Goal: Transaction & Acquisition: Purchase product/service

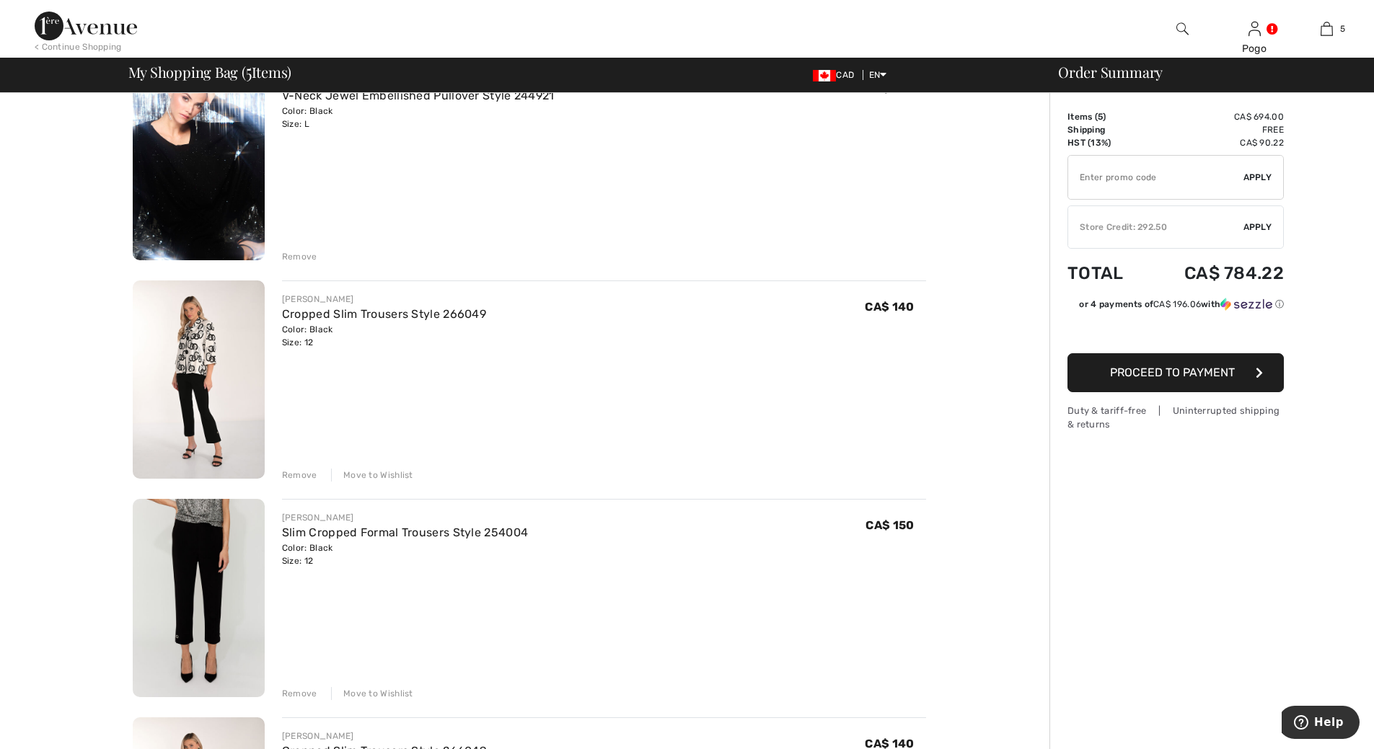
scroll to position [557, 0]
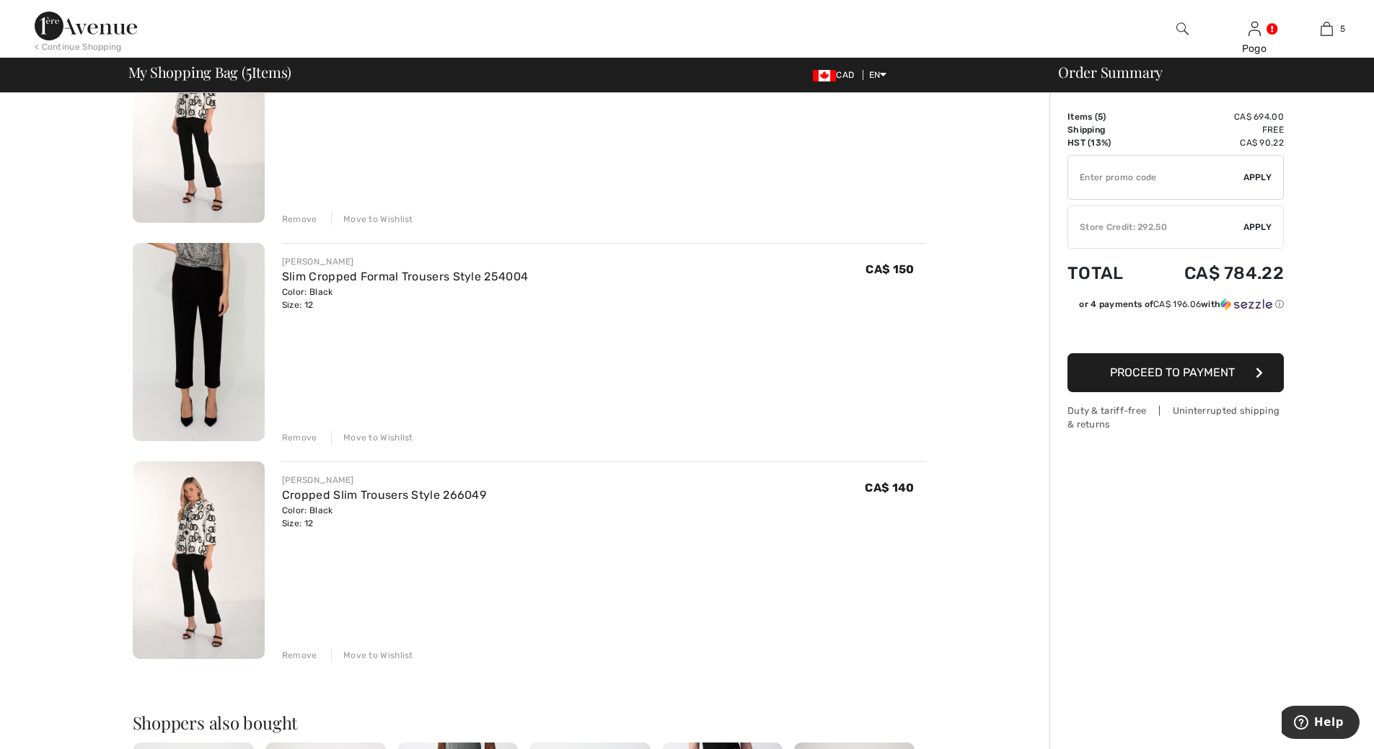
click at [312, 658] on div "Remove" at bounding box center [299, 655] width 35 height 13
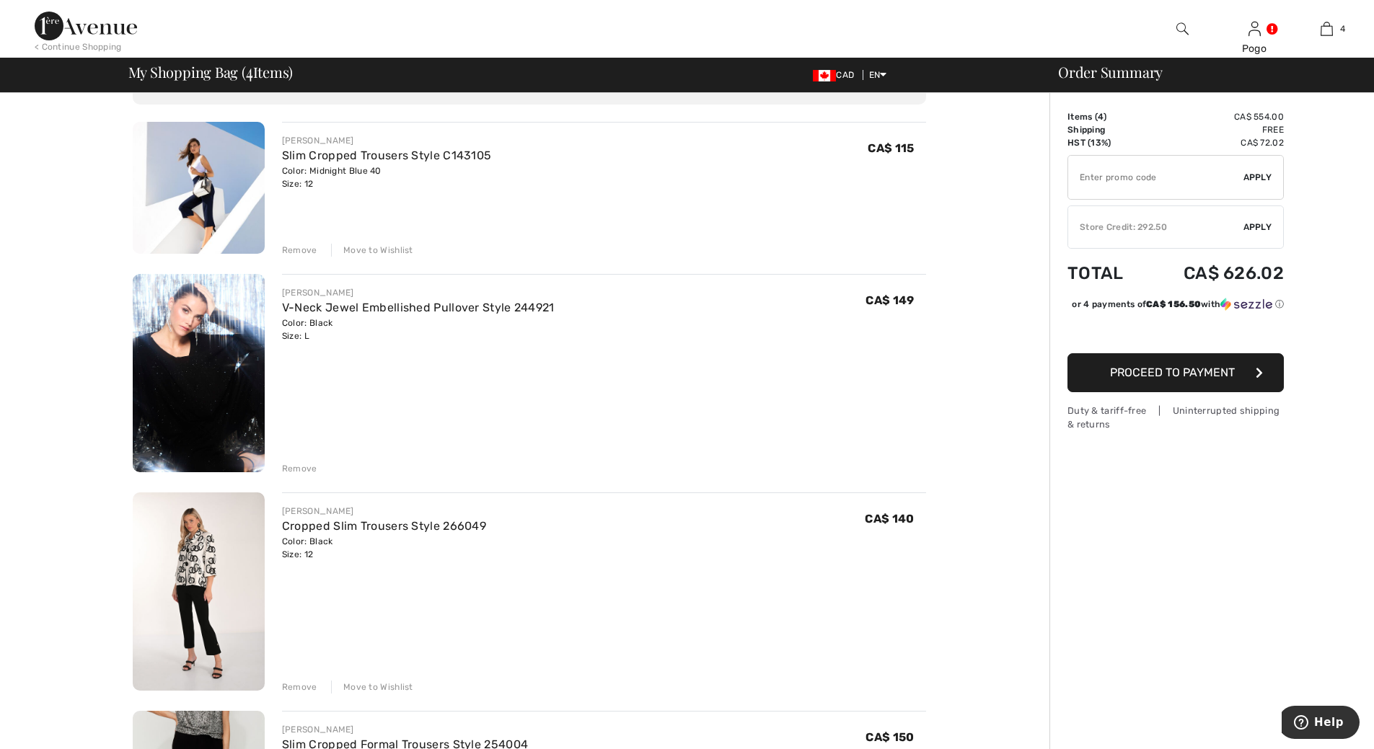
scroll to position [0, 0]
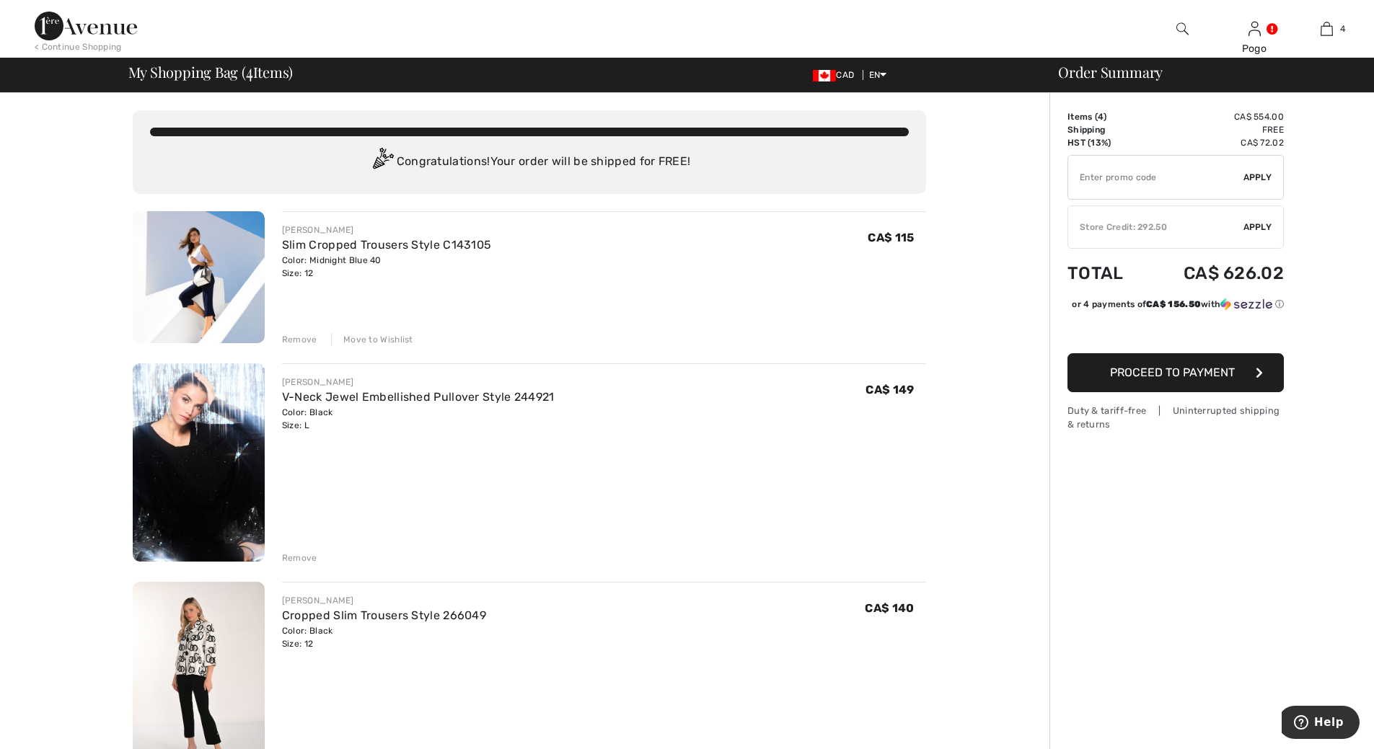
click at [208, 252] on img at bounding box center [199, 277] width 132 height 132
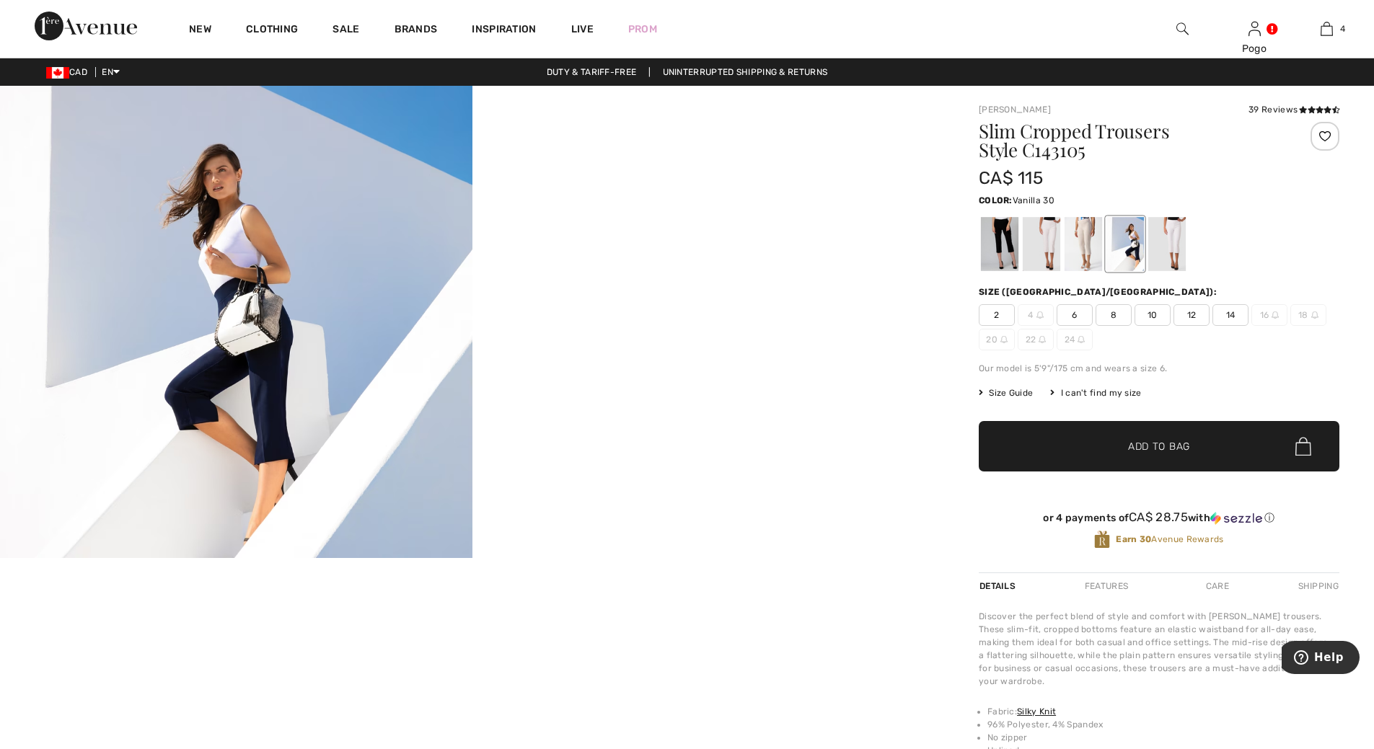
click at [1048, 236] on div at bounding box center [1040, 244] width 37 height 54
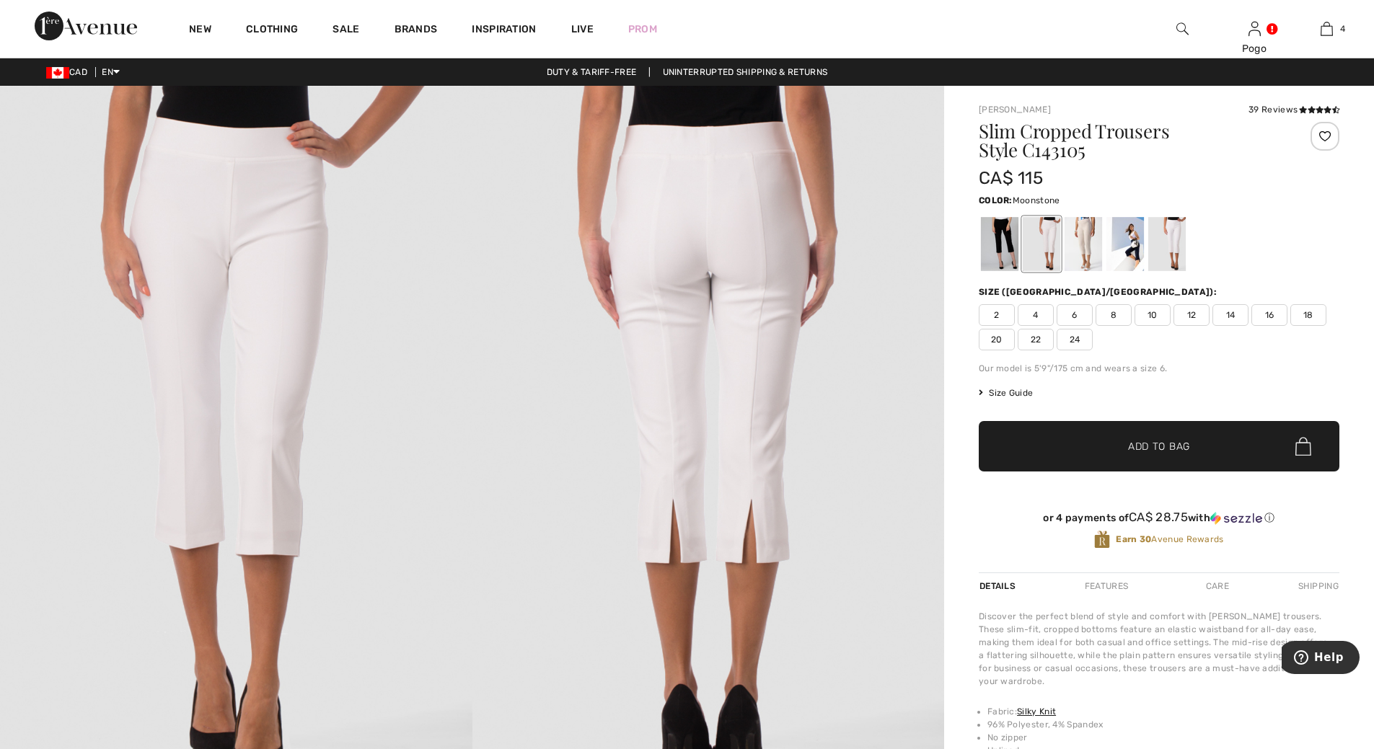
click at [1082, 239] on div at bounding box center [1082, 244] width 37 height 54
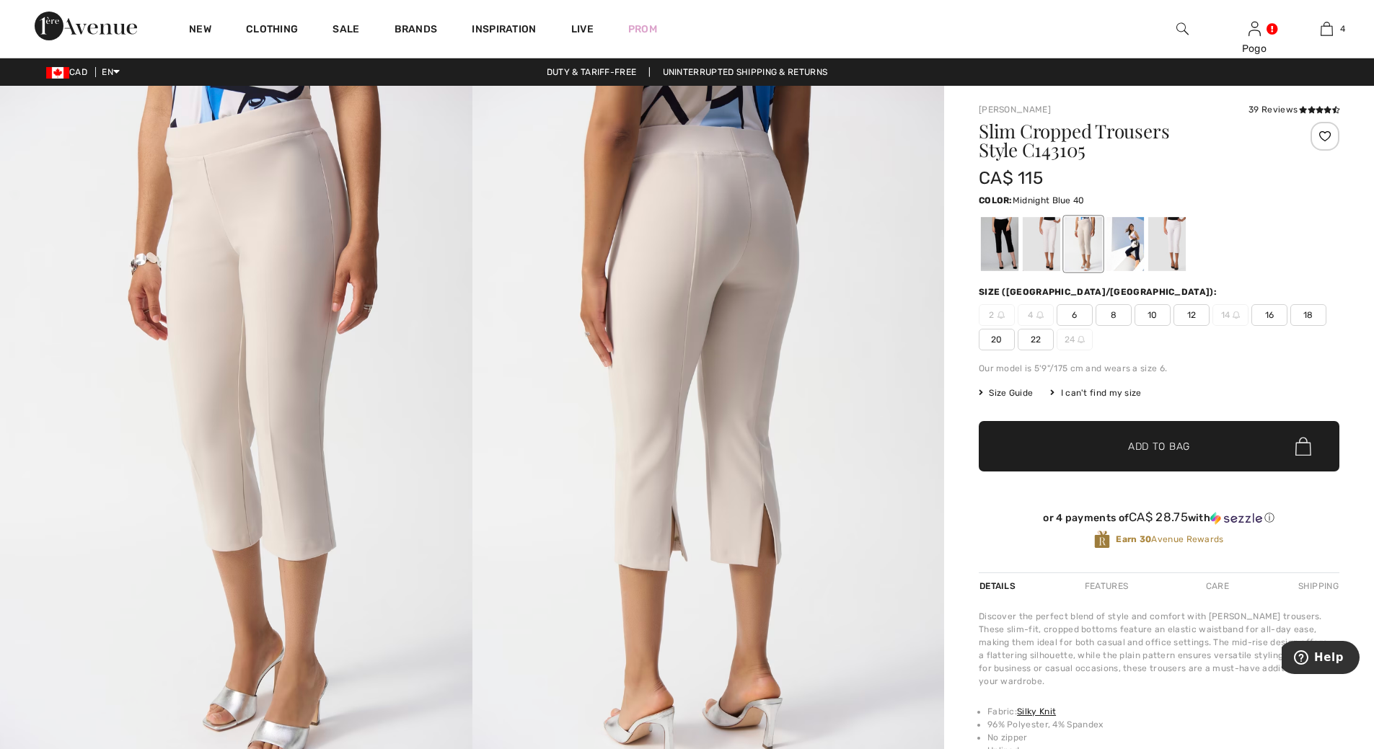
click at [1132, 242] on div at bounding box center [1124, 244] width 37 height 54
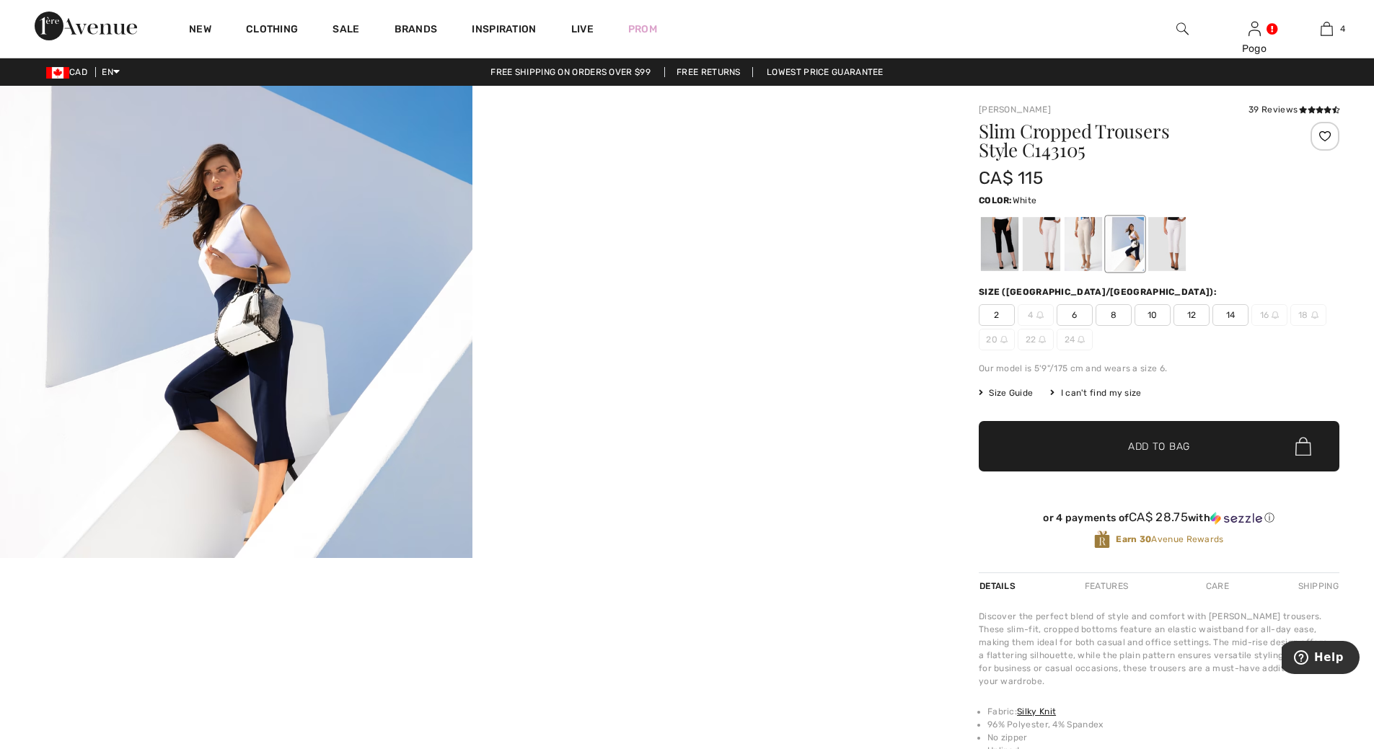
click at [1175, 247] on div at bounding box center [1166, 244] width 37 height 54
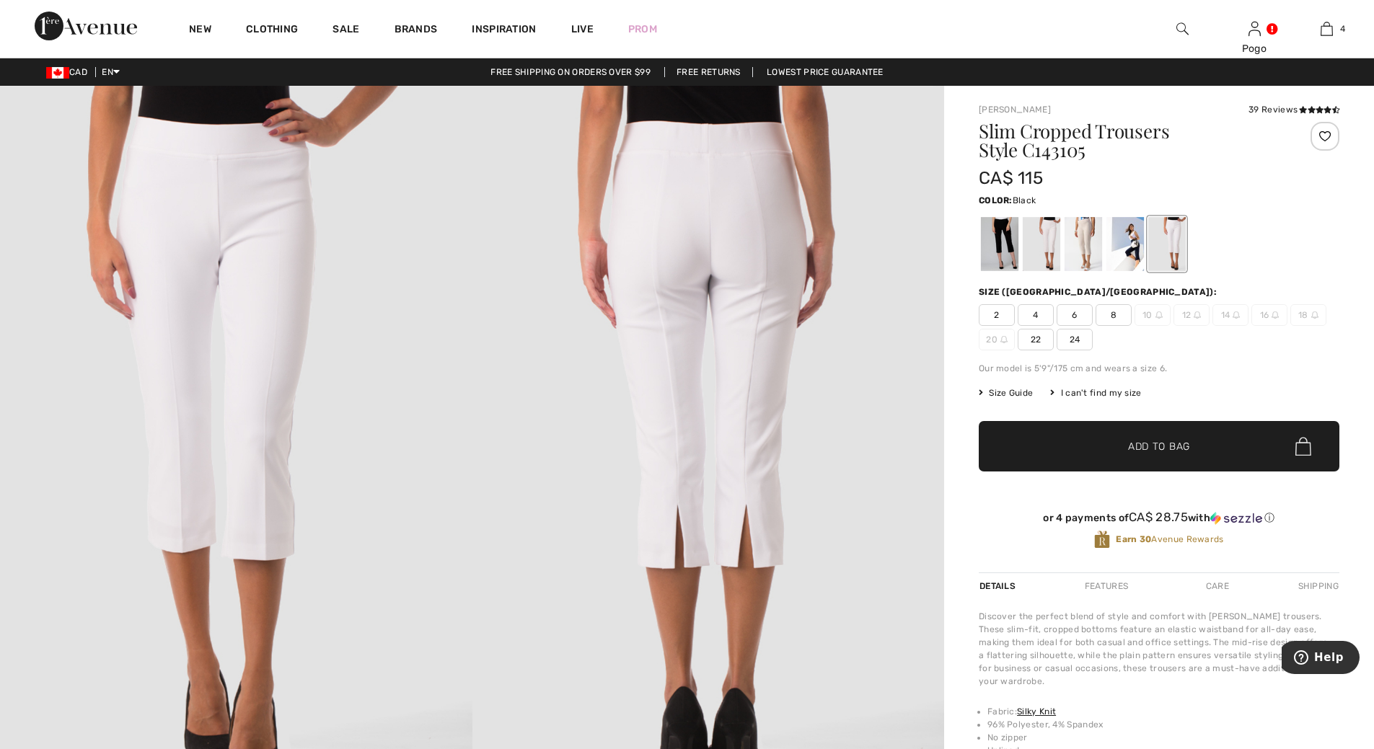
click at [1006, 238] on div at bounding box center [999, 244] width 37 height 54
